Goal: Information Seeking & Learning: Learn about a topic

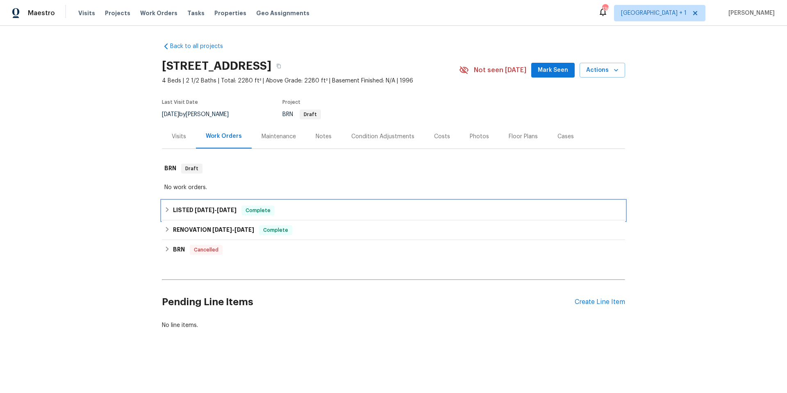
click at [306, 205] on div "LISTED [DATE] - [DATE] Complete" at bounding box center [393, 210] width 458 height 10
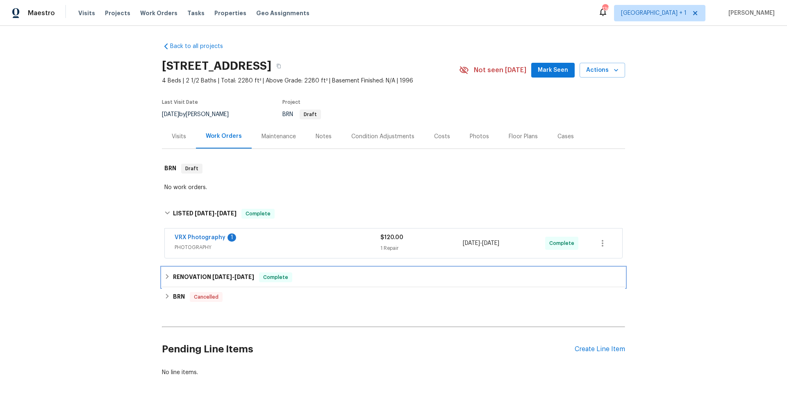
click at [315, 274] on div "RENOVATION [DATE] - [DATE] Complete" at bounding box center [393, 277] width 458 height 10
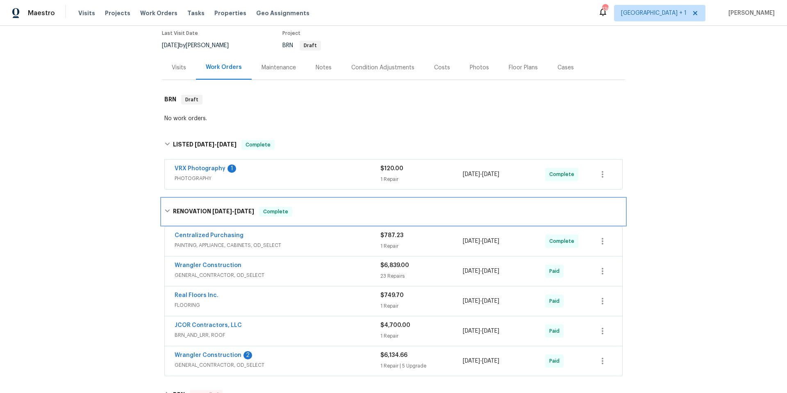
scroll to position [160, 0]
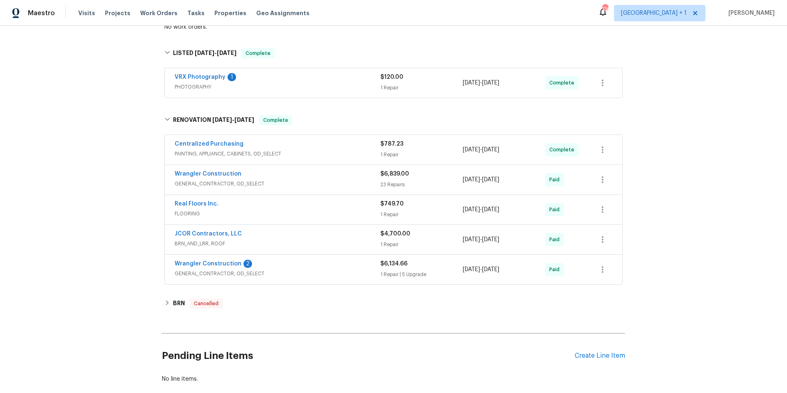
click at [311, 175] on div "Wrangler Construction" at bounding box center [278, 175] width 206 height 10
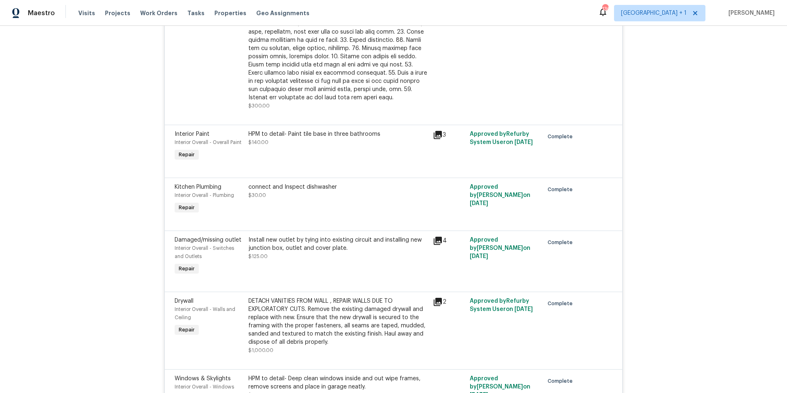
scroll to position [1219, 0]
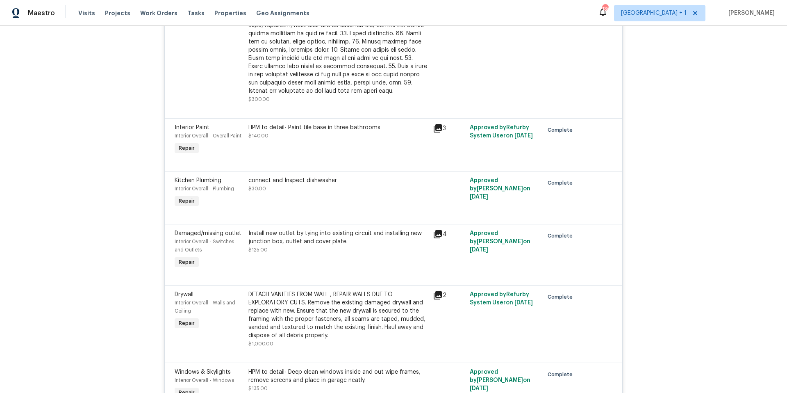
click at [378, 244] on div "Install new outlet by tying into existing circuit and installing new junction b…" at bounding box center [339, 237] width 180 height 16
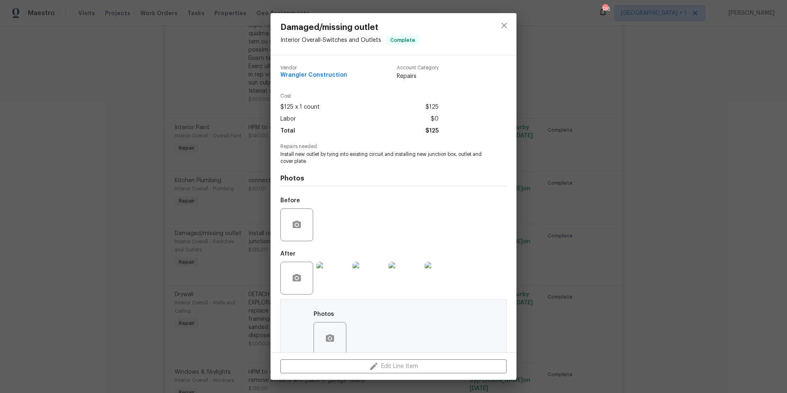
click at [339, 277] on img at bounding box center [333, 278] width 33 height 33
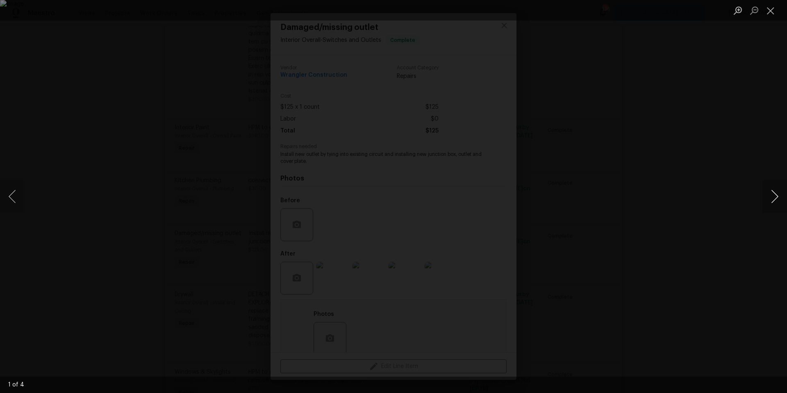
click at [777, 195] on button "Next image" at bounding box center [775, 196] width 25 height 33
click at [773, 10] on button "Close lightbox" at bounding box center [771, 10] width 16 height 14
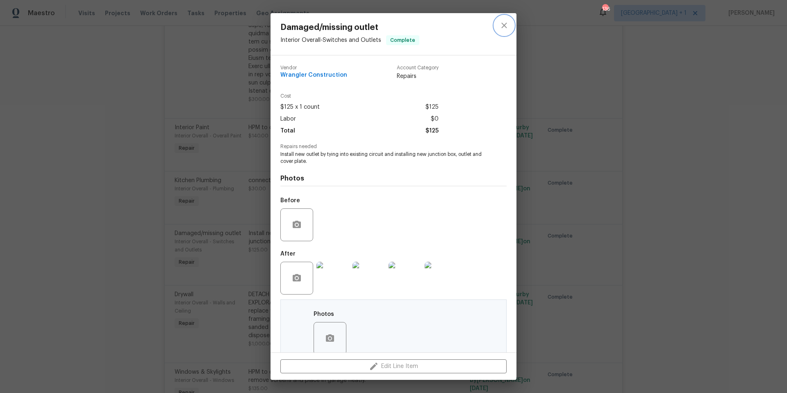
click at [506, 28] on icon "close" at bounding box center [505, 26] width 10 height 10
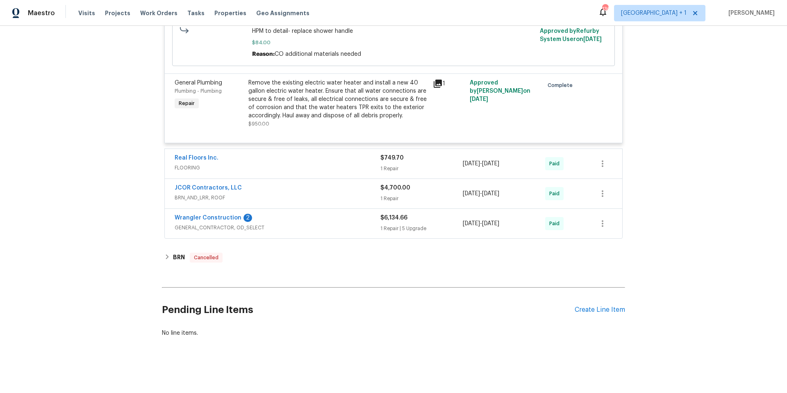
scroll to position [1880, 0]
click at [324, 216] on div "Wrangler Construction 2" at bounding box center [278, 219] width 206 height 10
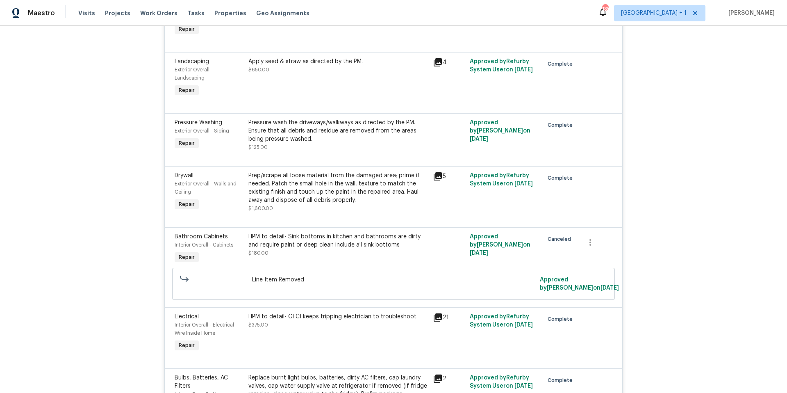
scroll to position [969, 0]
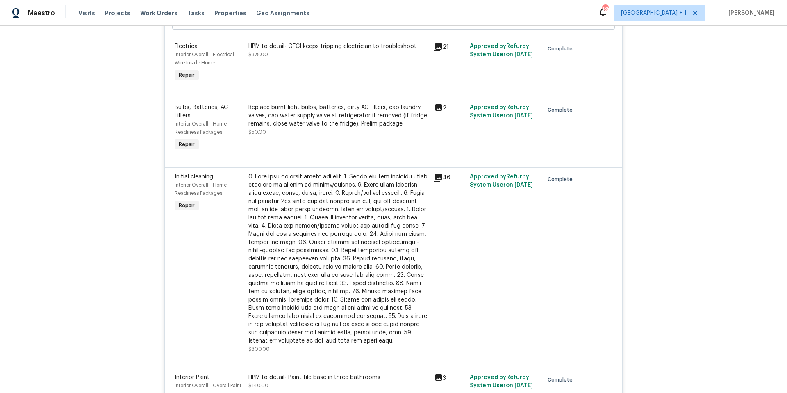
click at [434, 182] on icon at bounding box center [438, 177] width 8 height 8
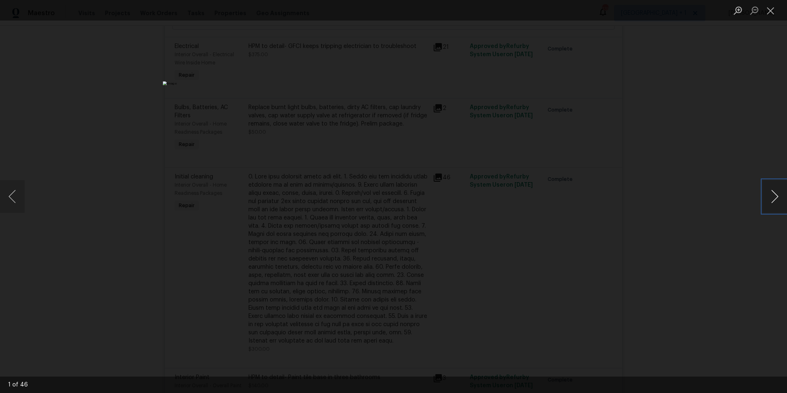
click at [770, 201] on button "Next image" at bounding box center [775, 196] width 25 height 33
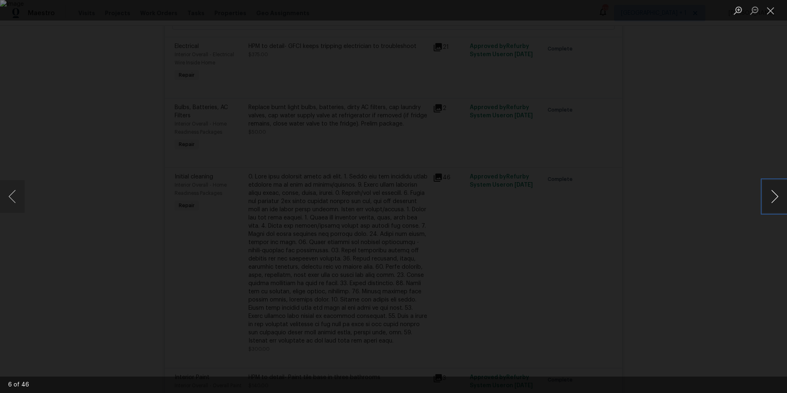
click at [770, 201] on button "Next image" at bounding box center [775, 196] width 25 height 33
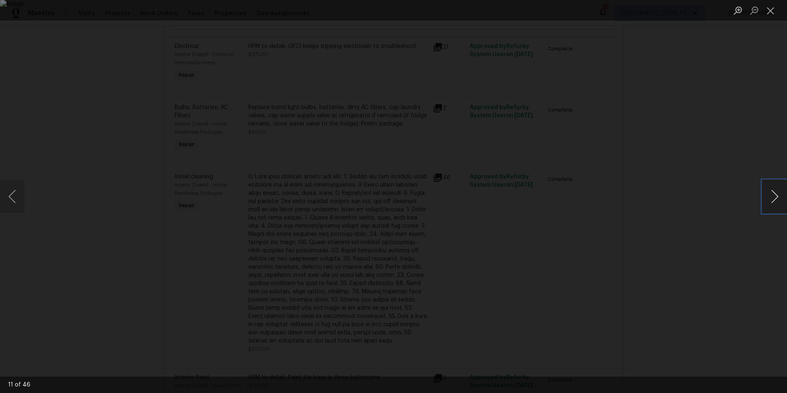
click at [770, 201] on button "Next image" at bounding box center [775, 196] width 25 height 33
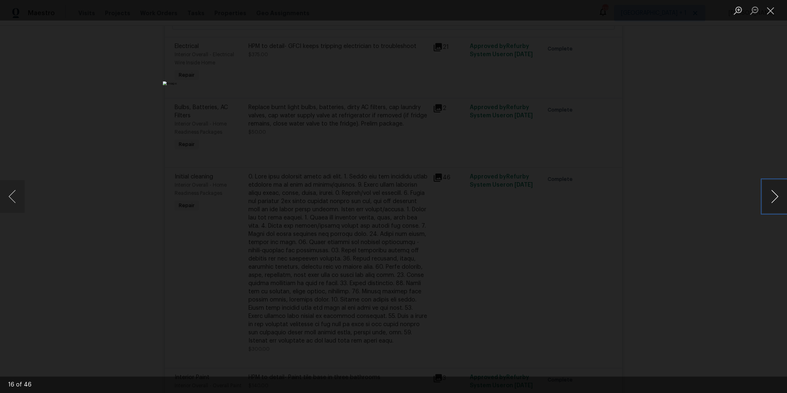
click at [770, 201] on button "Next image" at bounding box center [775, 196] width 25 height 33
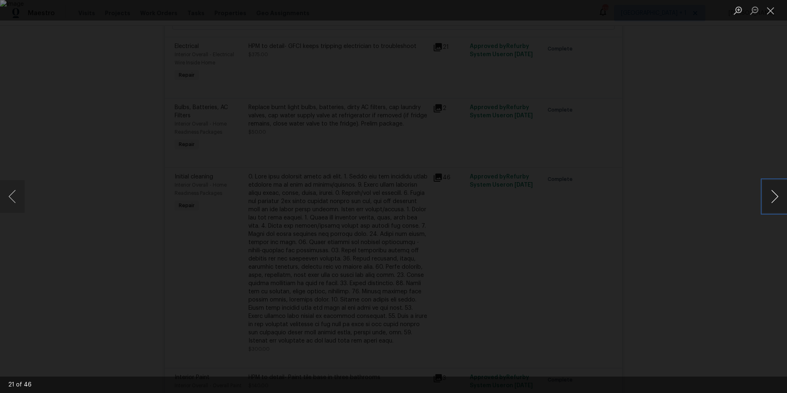
click at [770, 201] on button "Next image" at bounding box center [775, 196] width 25 height 33
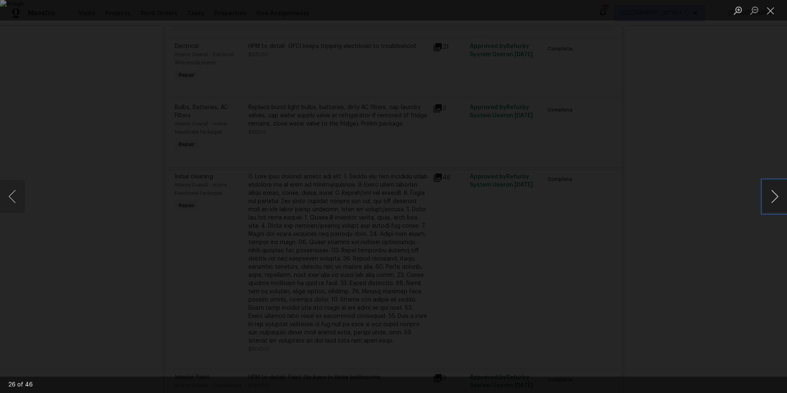
click at [770, 201] on button "Next image" at bounding box center [775, 196] width 25 height 33
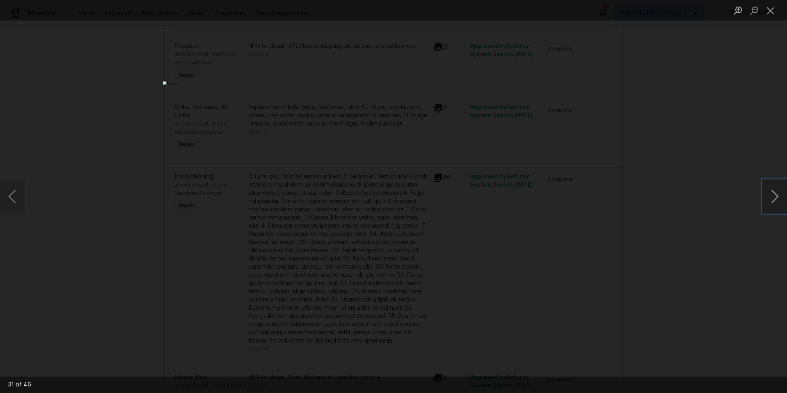
click at [770, 201] on button "Next image" at bounding box center [775, 196] width 25 height 33
click at [771, 201] on button "Next image" at bounding box center [775, 196] width 25 height 33
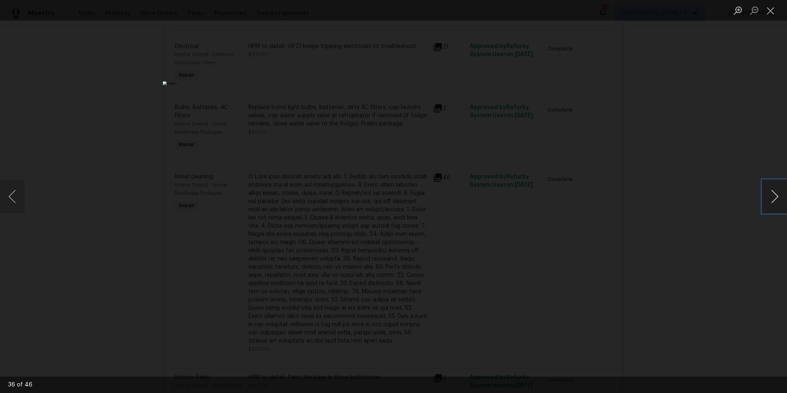
click at [771, 201] on button "Next image" at bounding box center [775, 196] width 25 height 33
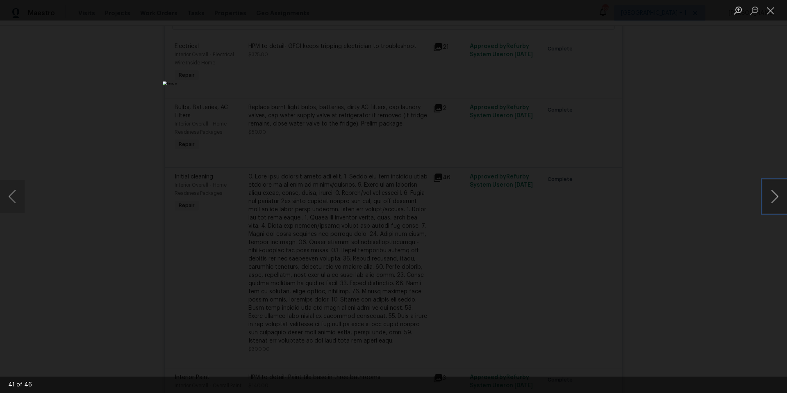
click at [771, 201] on button "Next image" at bounding box center [775, 196] width 25 height 33
click at [11, 194] on button "Previous image" at bounding box center [12, 196] width 25 height 33
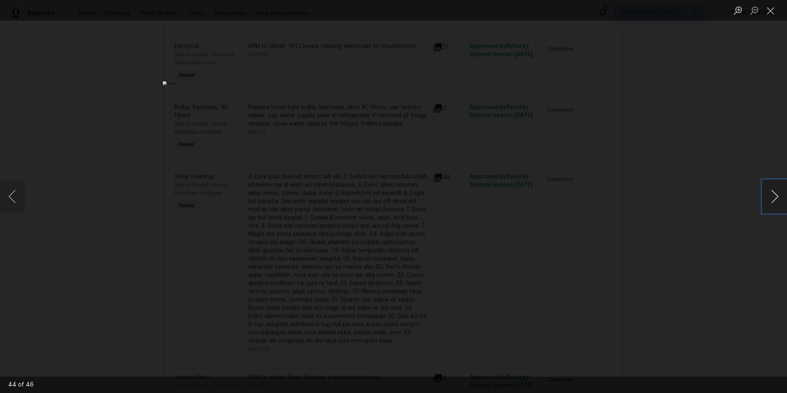
click at [772, 201] on button "Next image" at bounding box center [775, 196] width 25 height 33
click at [737, 11] on button "Zoom in" at bounding box center [738, 10] width 16 height 14
click at [767, 11] on button "Close lightbox" at bounding box center [771, 10] width 16 height 14
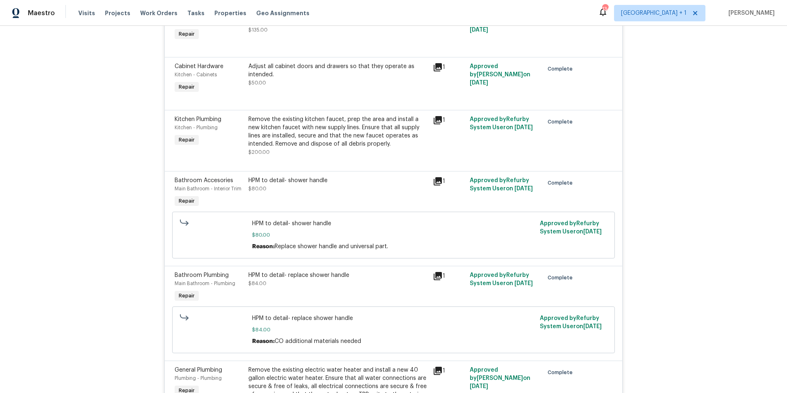
scroll to position [1664, 0]
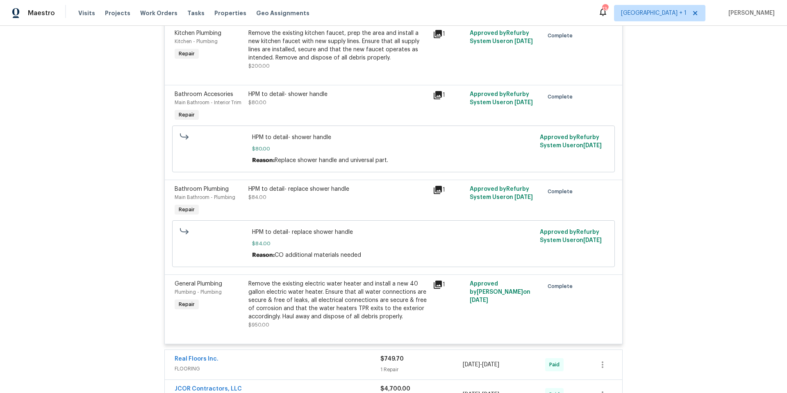
click at [437, 99] on icon at bounding box center [438, 95] width 8 height 8
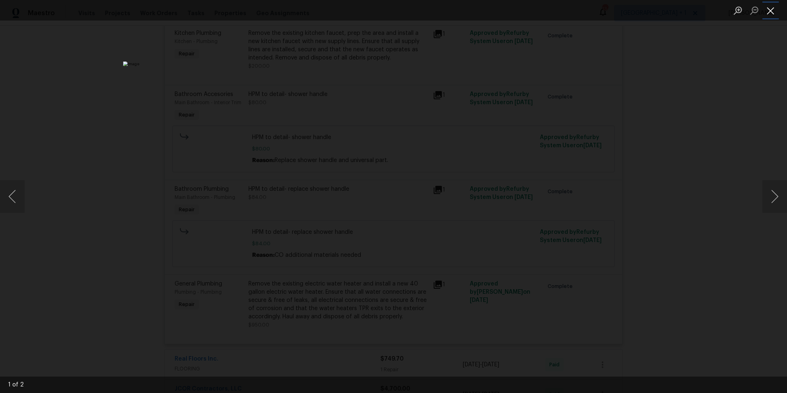
click at [772, 13] on button "Close lightbox" at bounding box center [771, 10] width 16 height 14
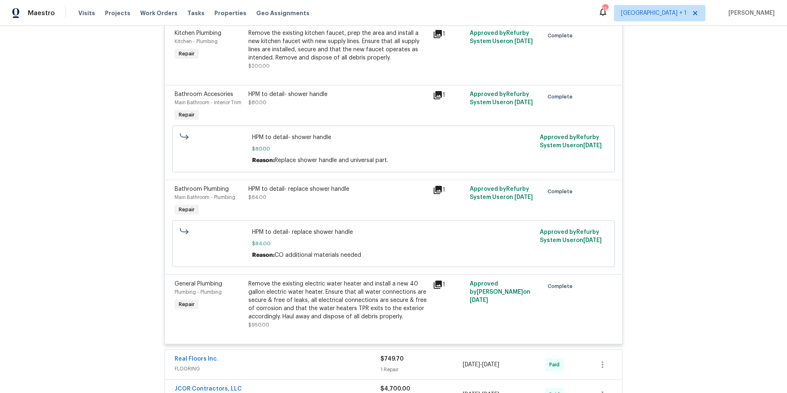
click at [436, 195] on icon at bounding box center [438, 190] width 10 height 10
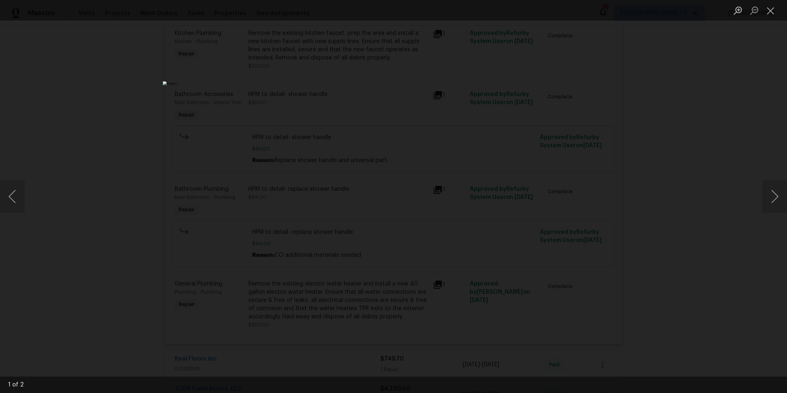
click at [571, 192] on div "Lightbox" at bounding box center [393, 196] width 787 height 393
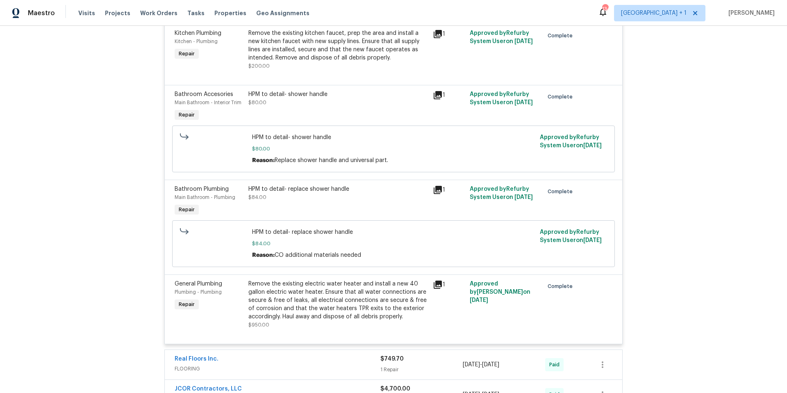
click at [434, 194] on icon at bounding box center [438, 190] width 8 height 8
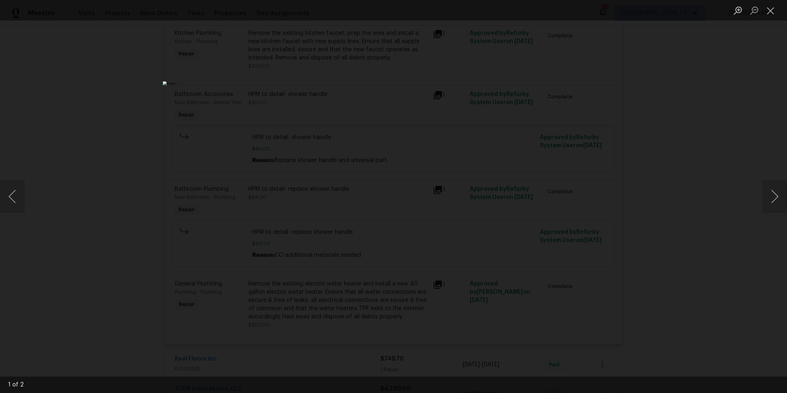
click at [711, 74] on div "Lightbox" at bounding box center [393, 196] width 787 height 393
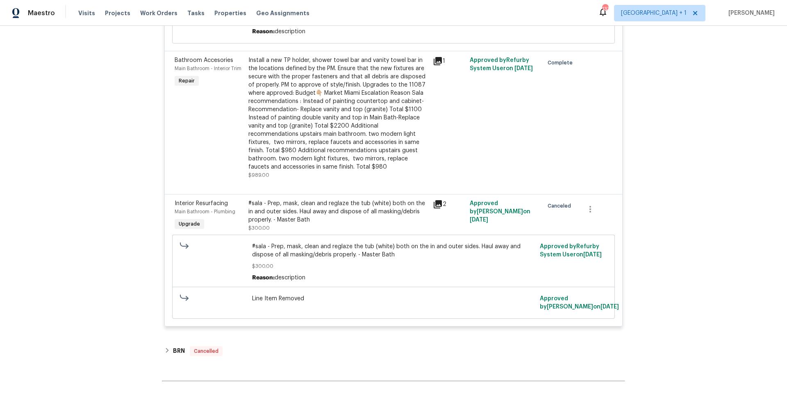
scroll to position [2958, 0]
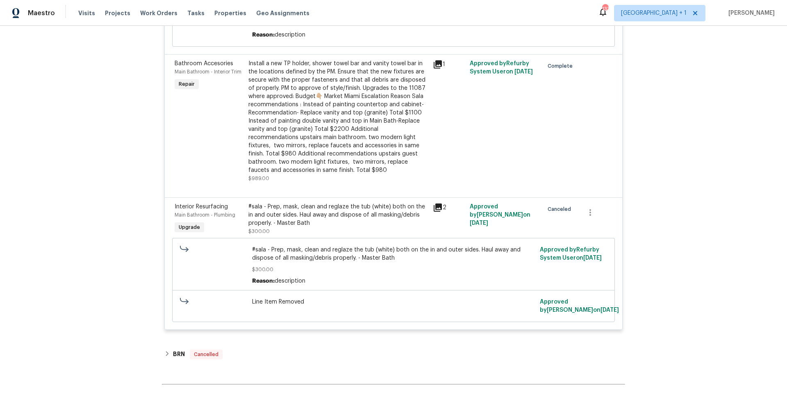
click at [433, 69] on icon at bounding box center [438, 64] width 10 height 10
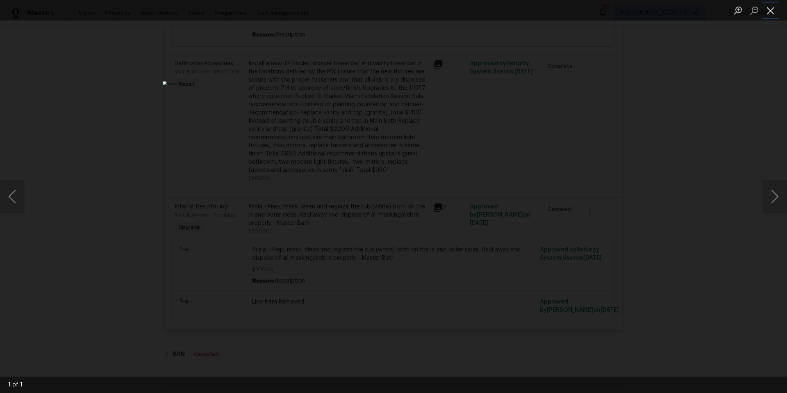
click at [772, 11] on button "Close lightbox" at bounding box center [771, 10] width 16 height 14
